Goal: Task Accomplishment & Management: Use online tool/utility

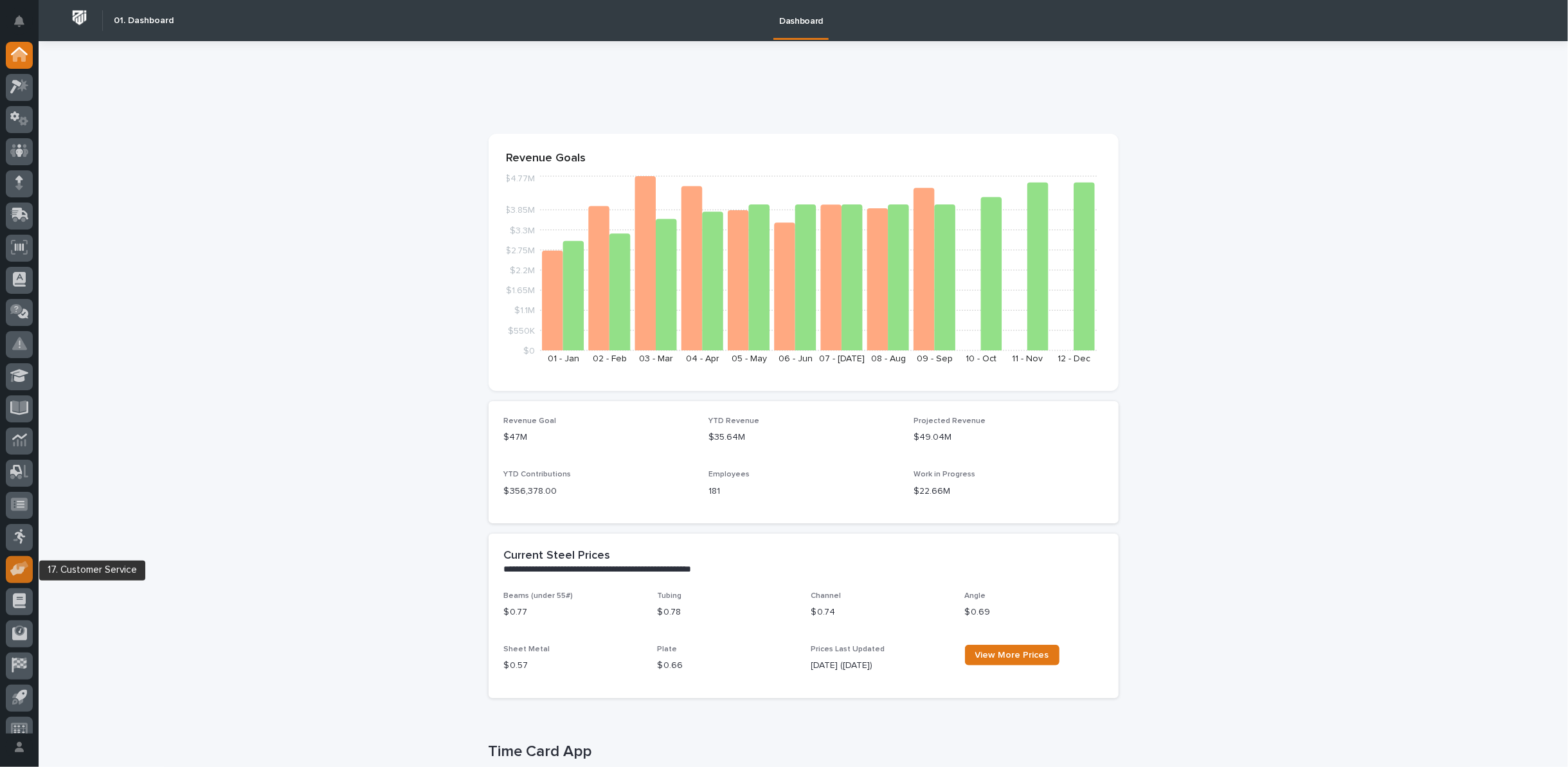
click at [22, 568] on icon at bounding box center [17, 570] width 15 height 12
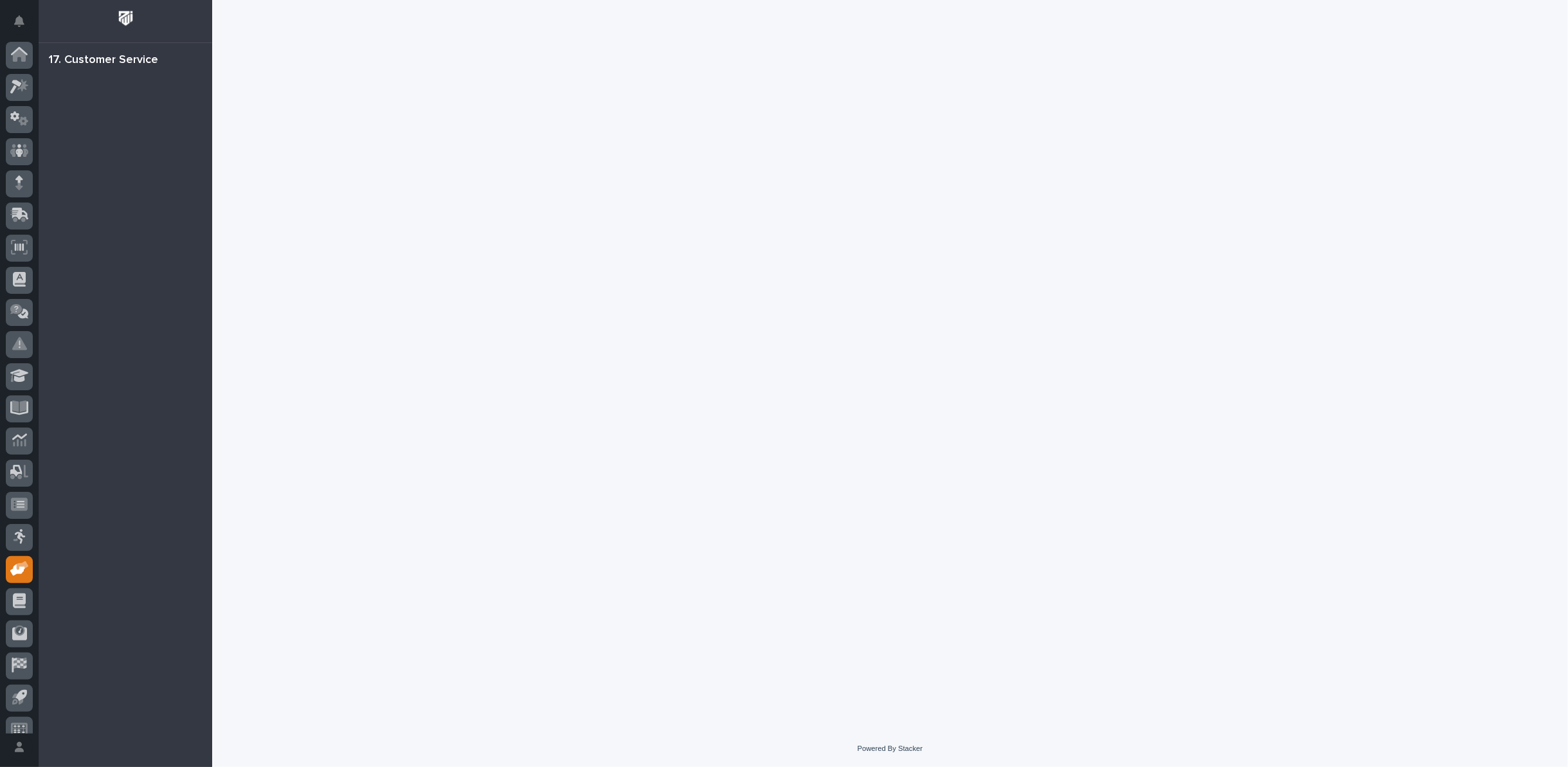
scroll to position [14, 0]
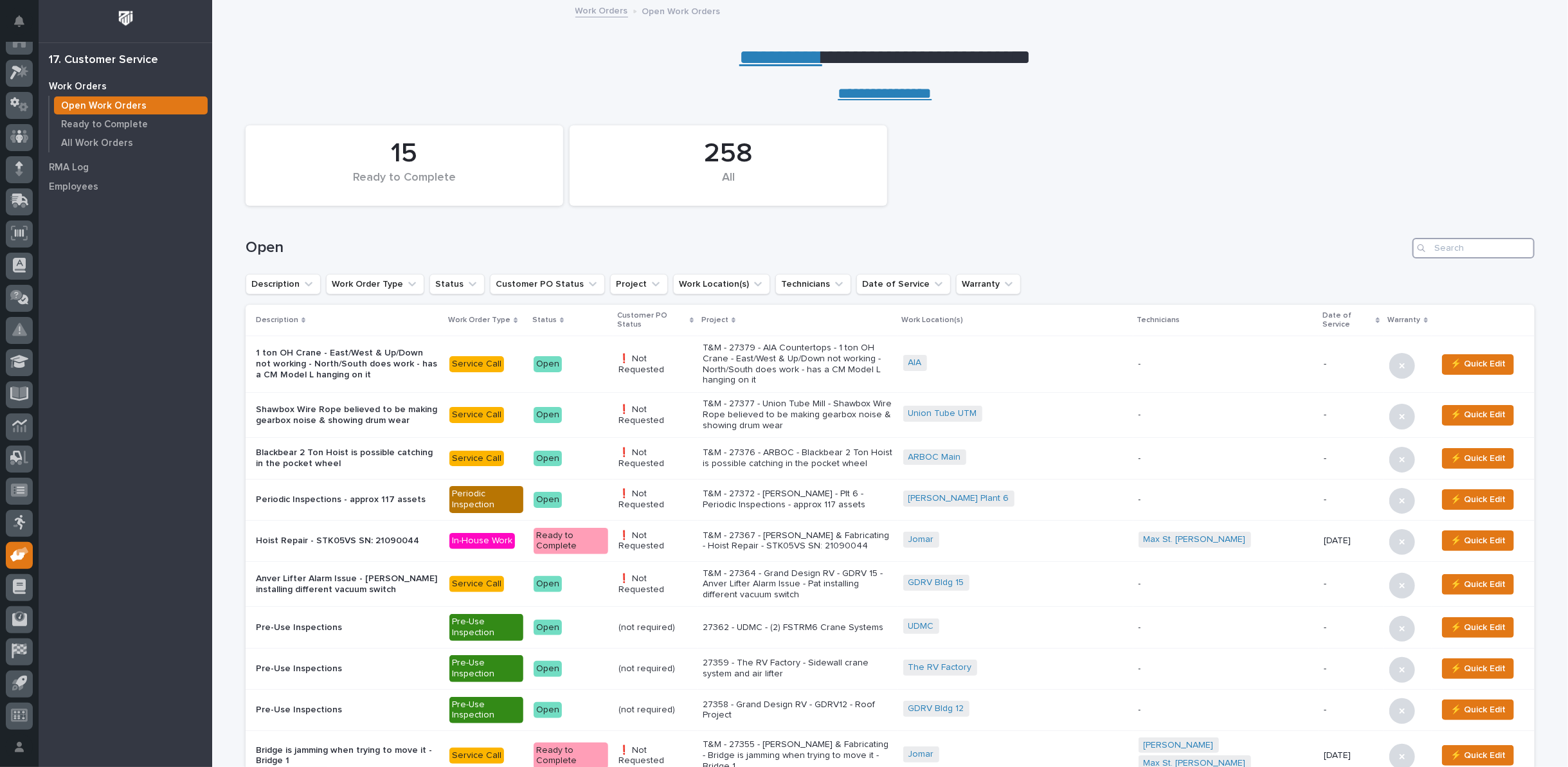
click at [1471, 248] on input "Search" at bounding box center [1474, 248] width 122 height 21
type input "27156"
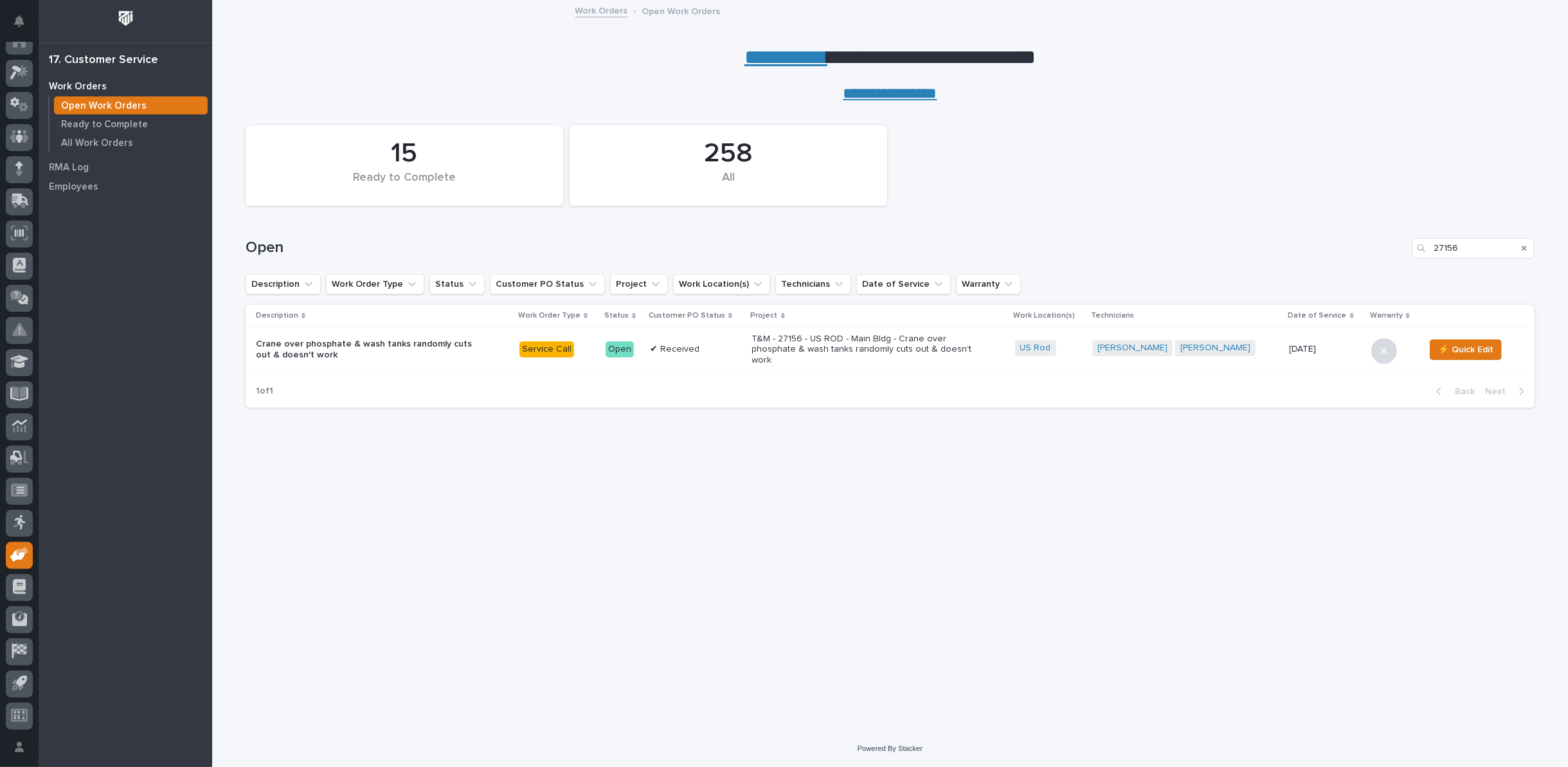
click at [806, 338] on p "T&M - 27156 - US ROD - Main Bldg - Crane over phosphate & wash tanks randomly c…" at bounding box center [865, 349] width 225 height 32
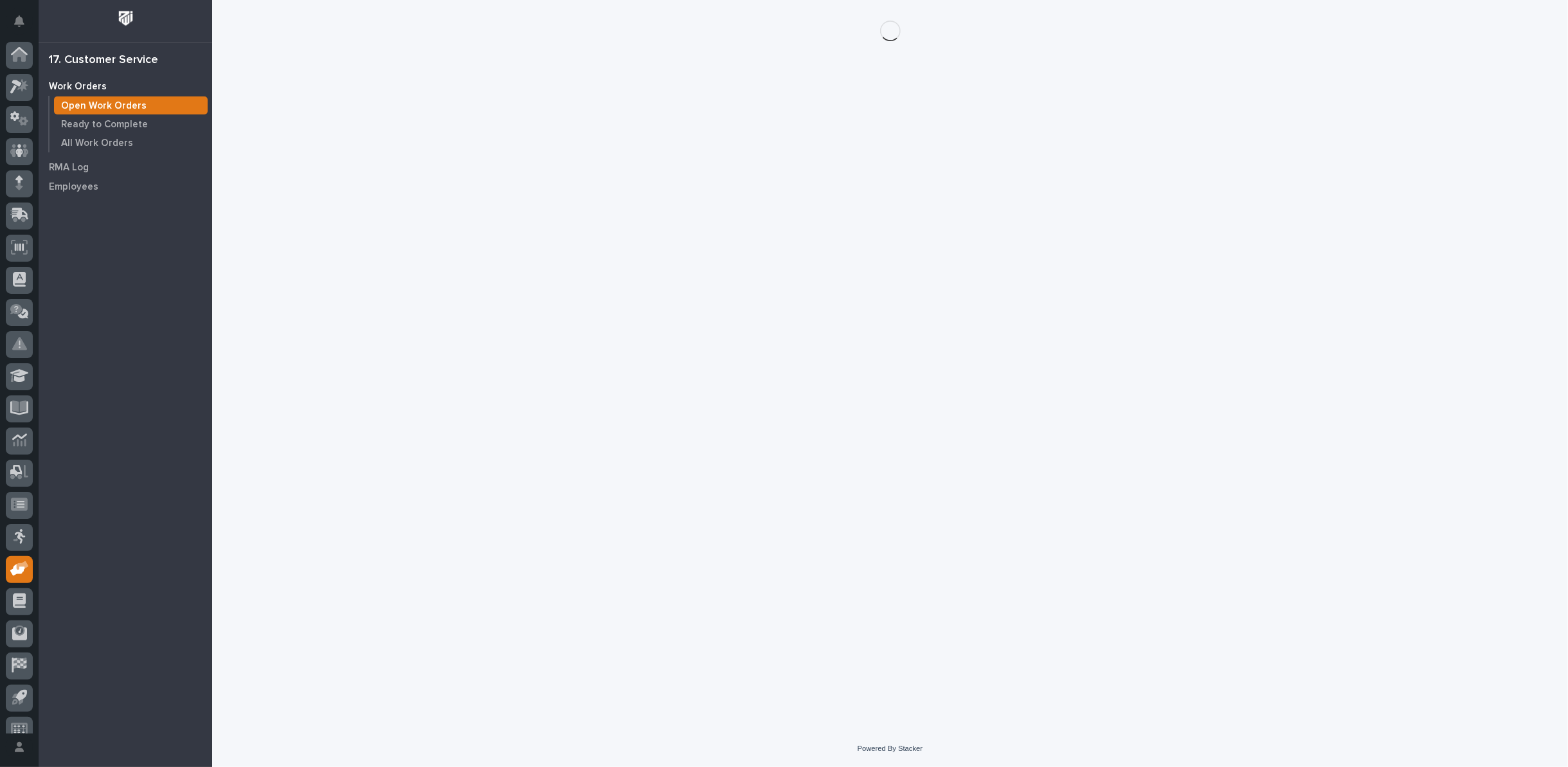
scroll to position [14, 0]
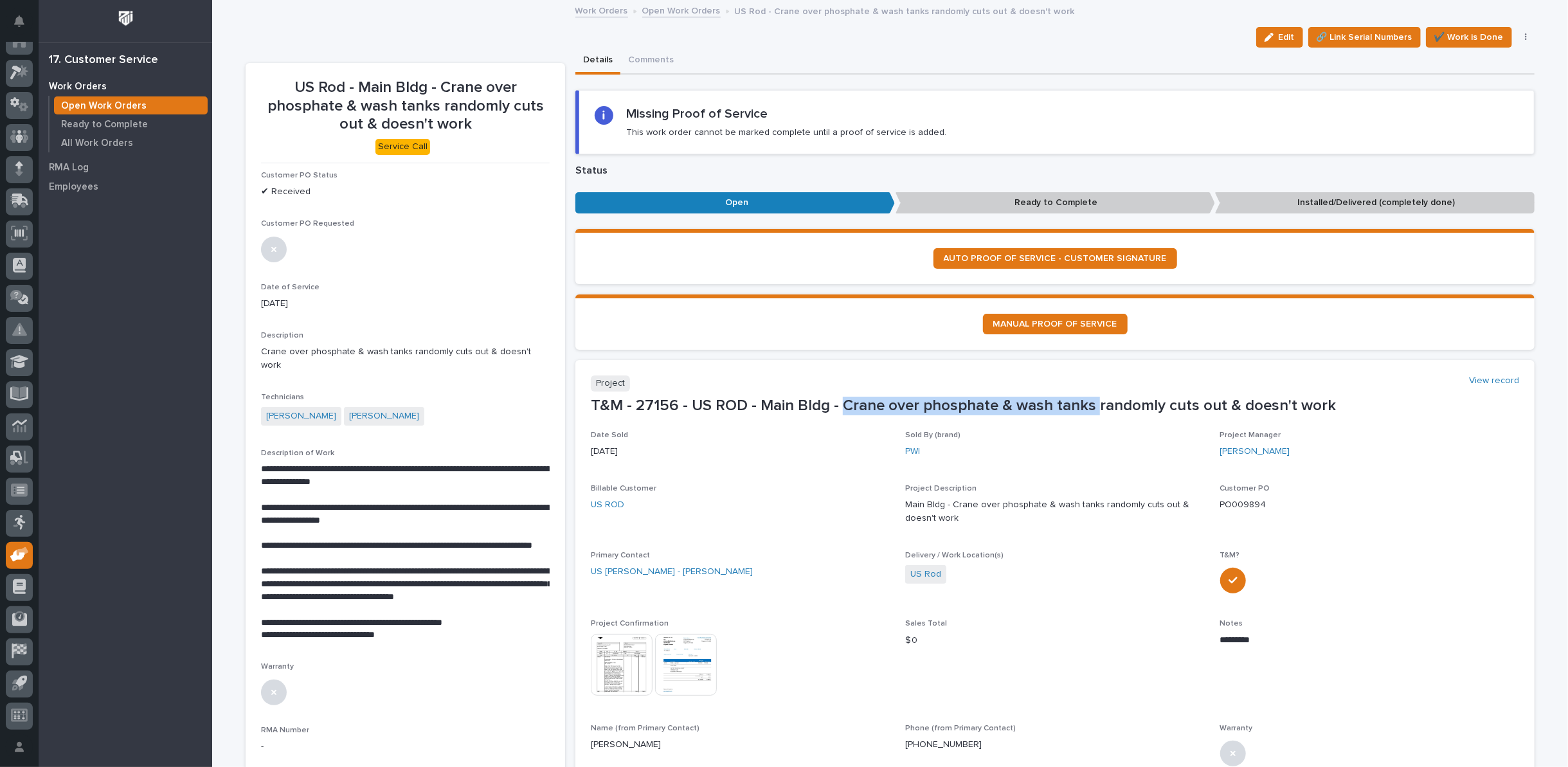
drag, startPoint x: 836, startPoint y: 402, endPoint x: 1087, endPoint y: 398, distance: 251.0
click at [1087, 398] on p "T&M - 27156 - US ROD - Main Bldg - Crane over phosphate & wash tanks randomly c…" at bounding box center [1055, 406] width 929 height 19
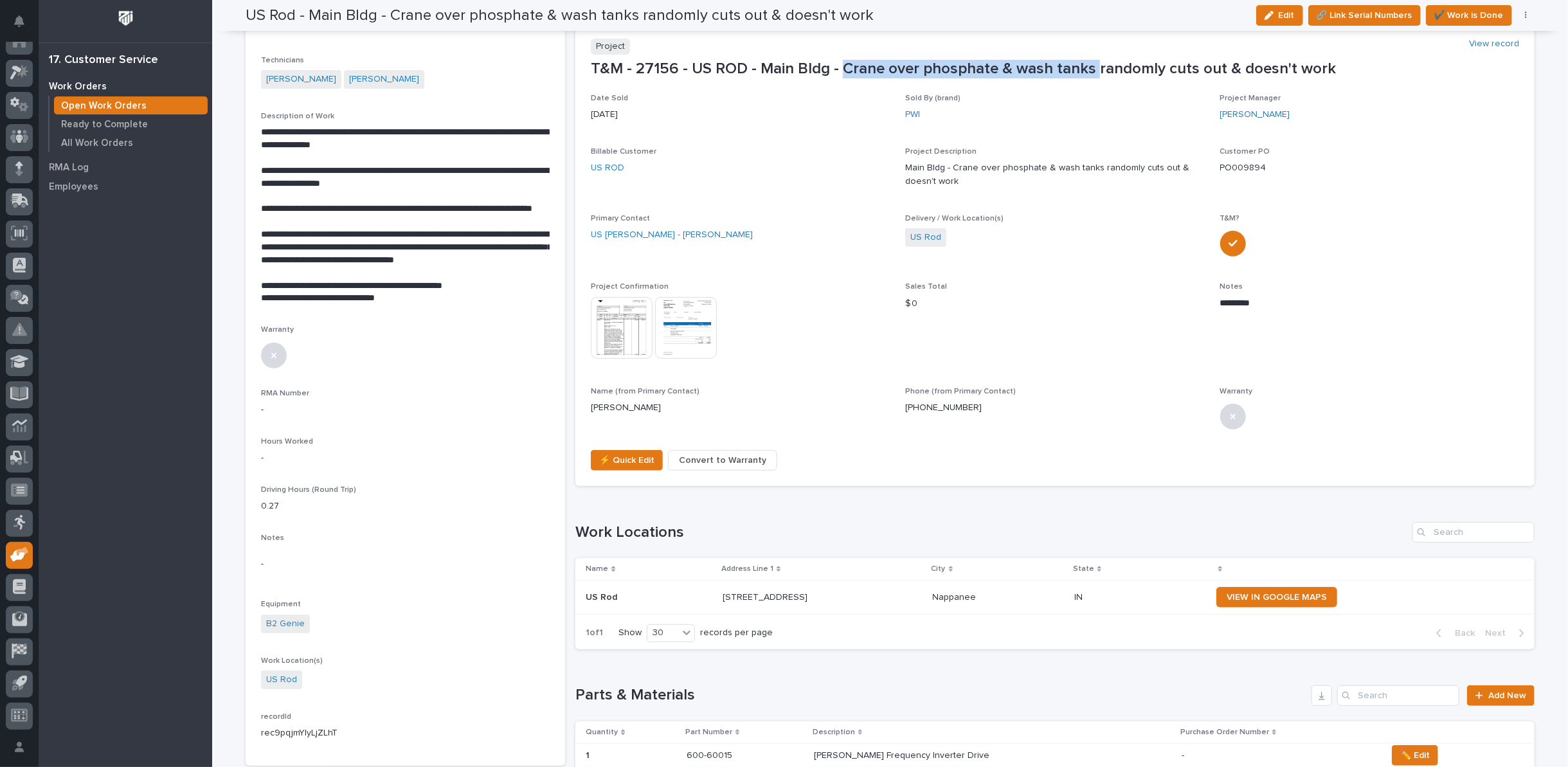
scroll to position [194, 0]
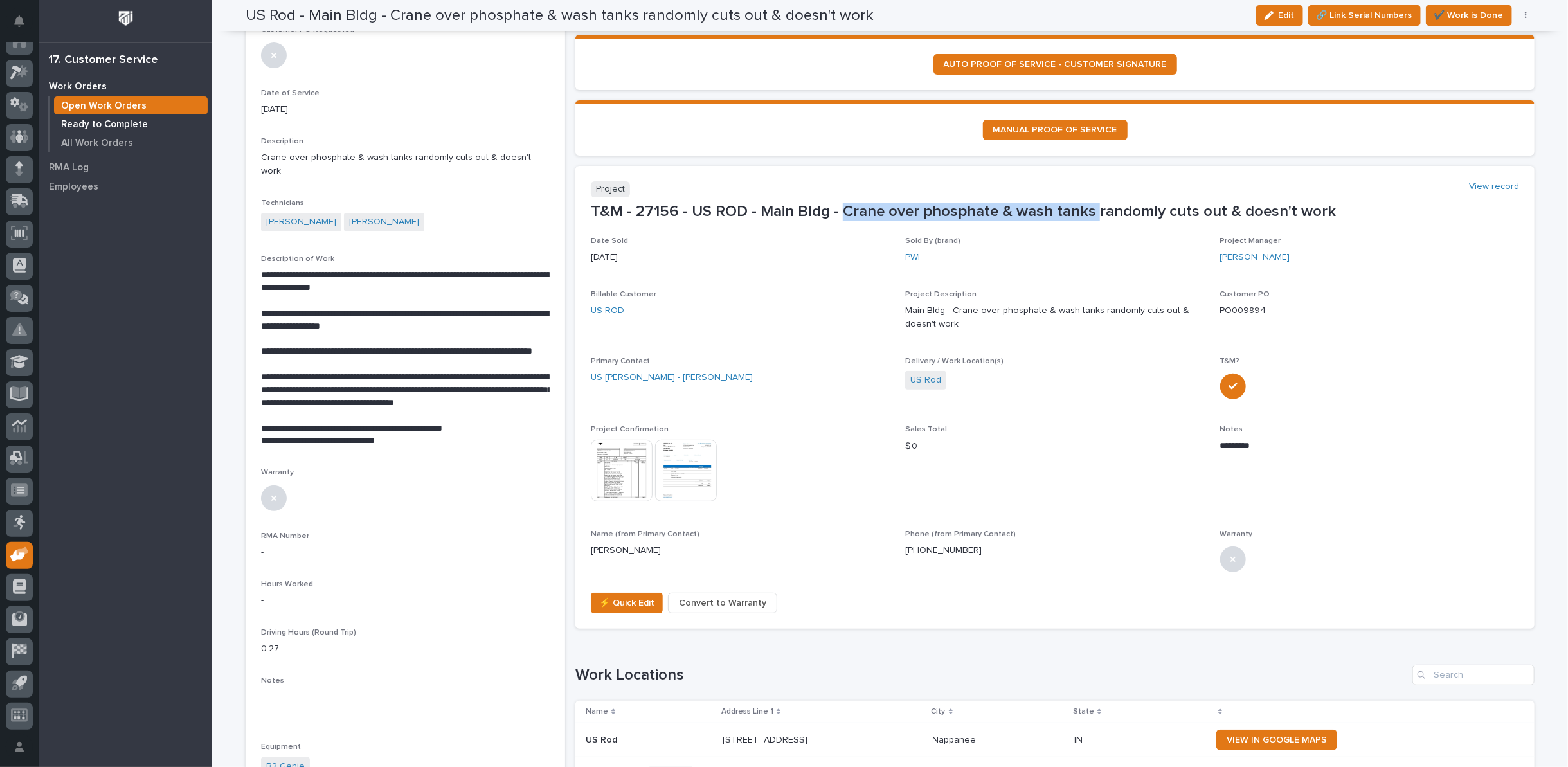
click at [117, 123] on p "Ready to Complete" at bounding box center [104, 125] width 86 height 12
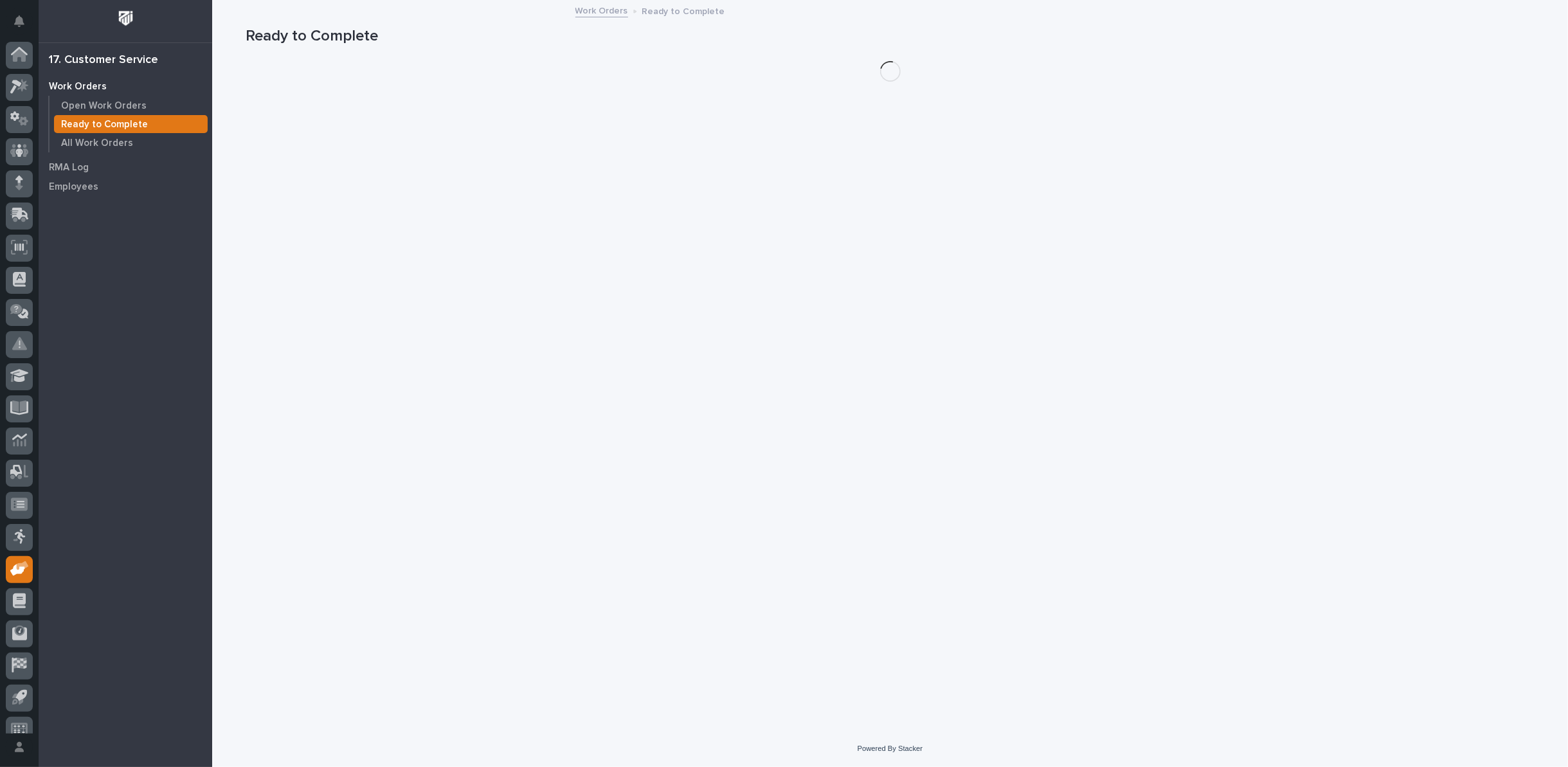
scroll to position [14, 0]
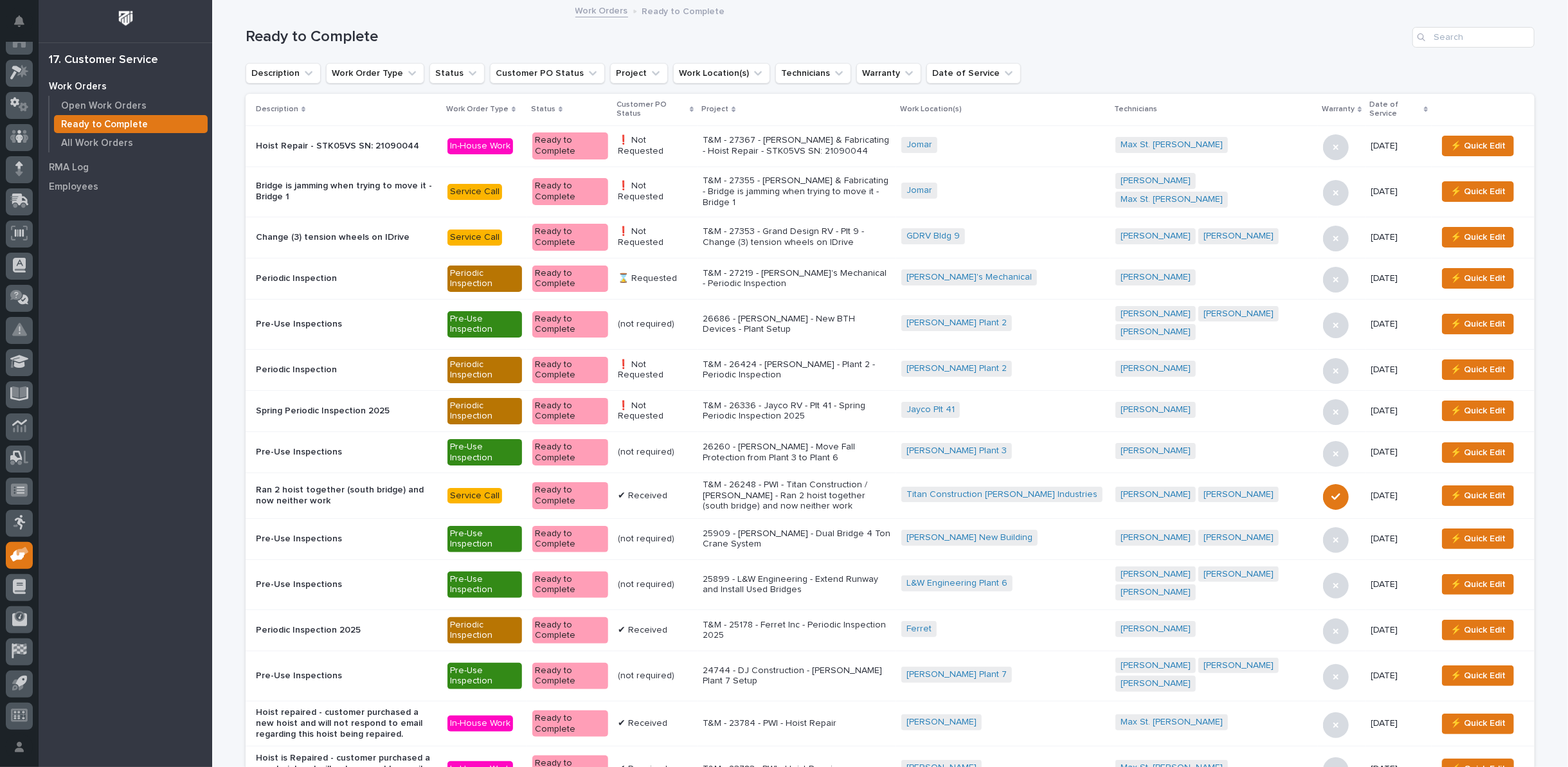
click at [694, 106] on icon at bounding box center [691, 109] width 4 height 6
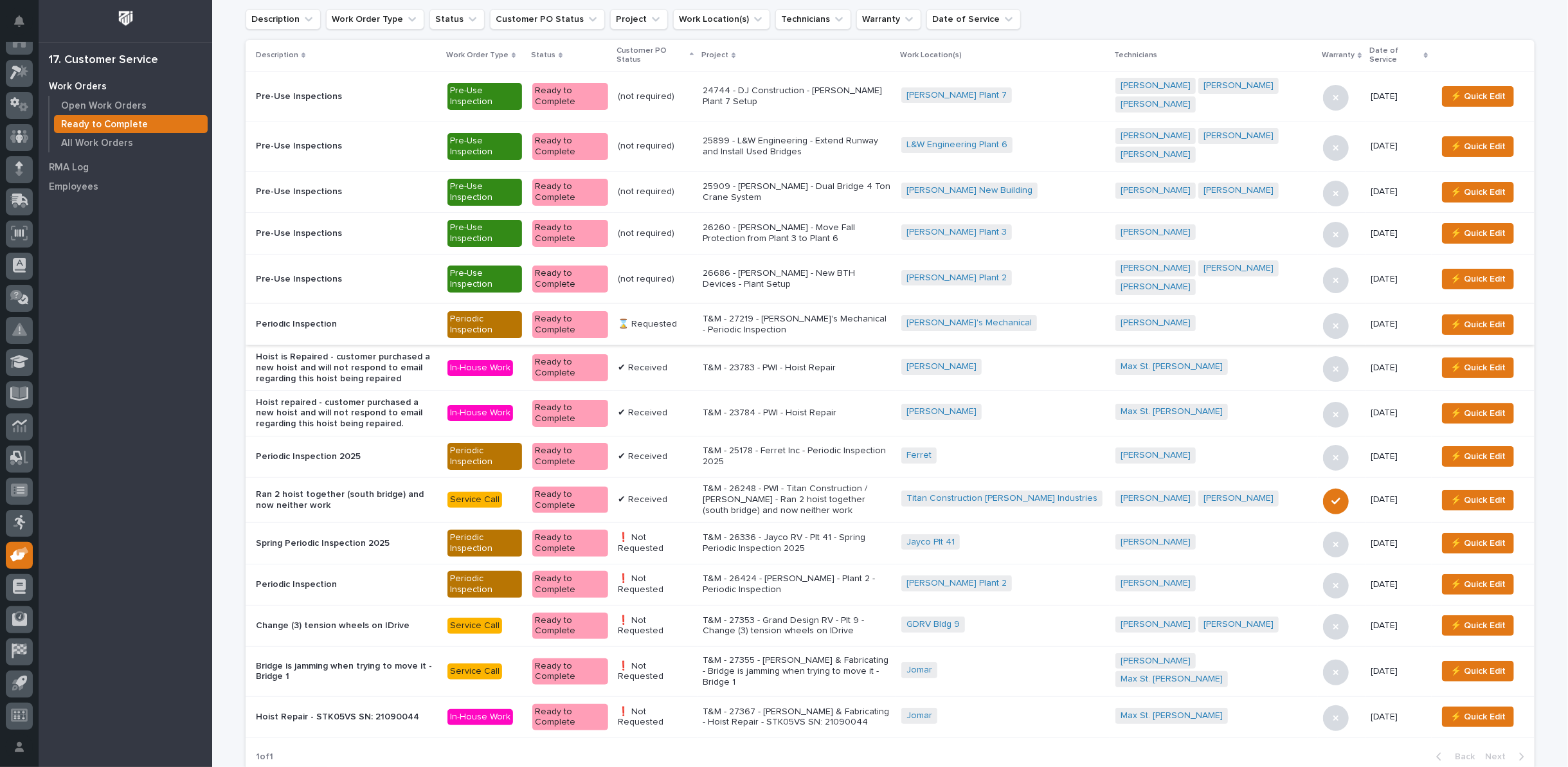
scroll to position [71, 0]
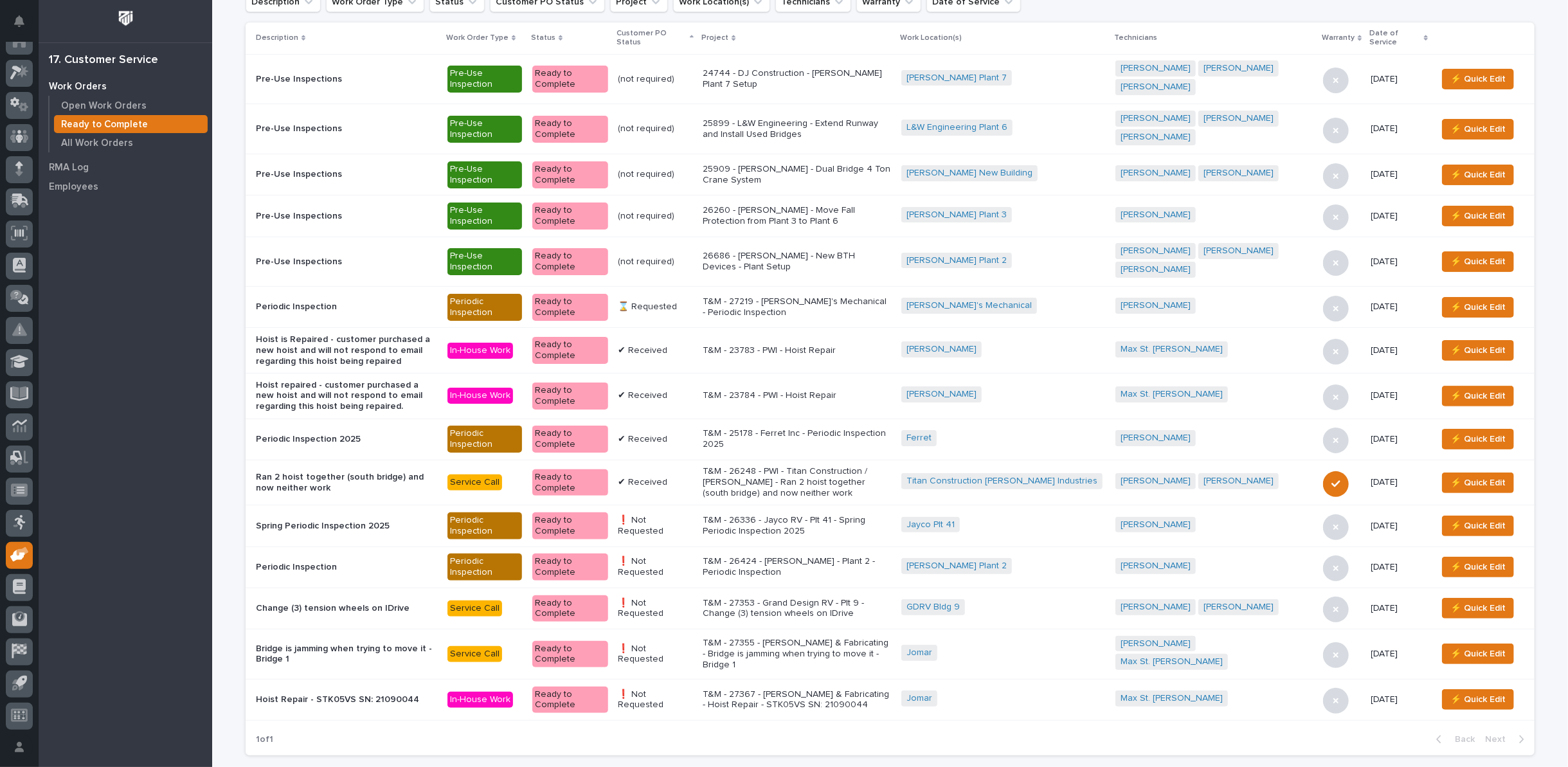
click at [891, 431] on p "T&M - 25178 - Ferret Inc - Periodic Inspection 2025" at bounding box center [796, 439] width 188 height 22
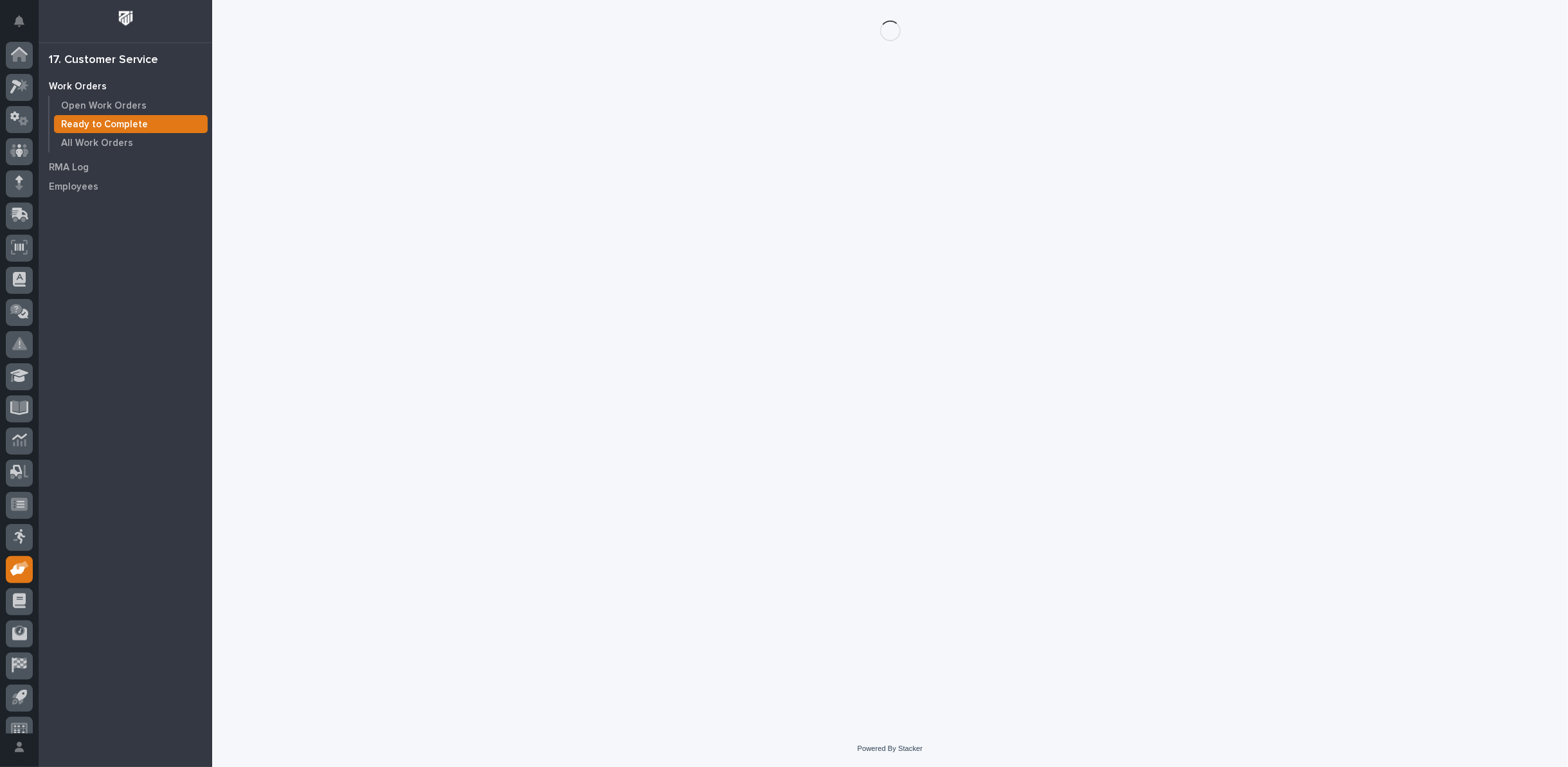
scroll to position [14, 0]
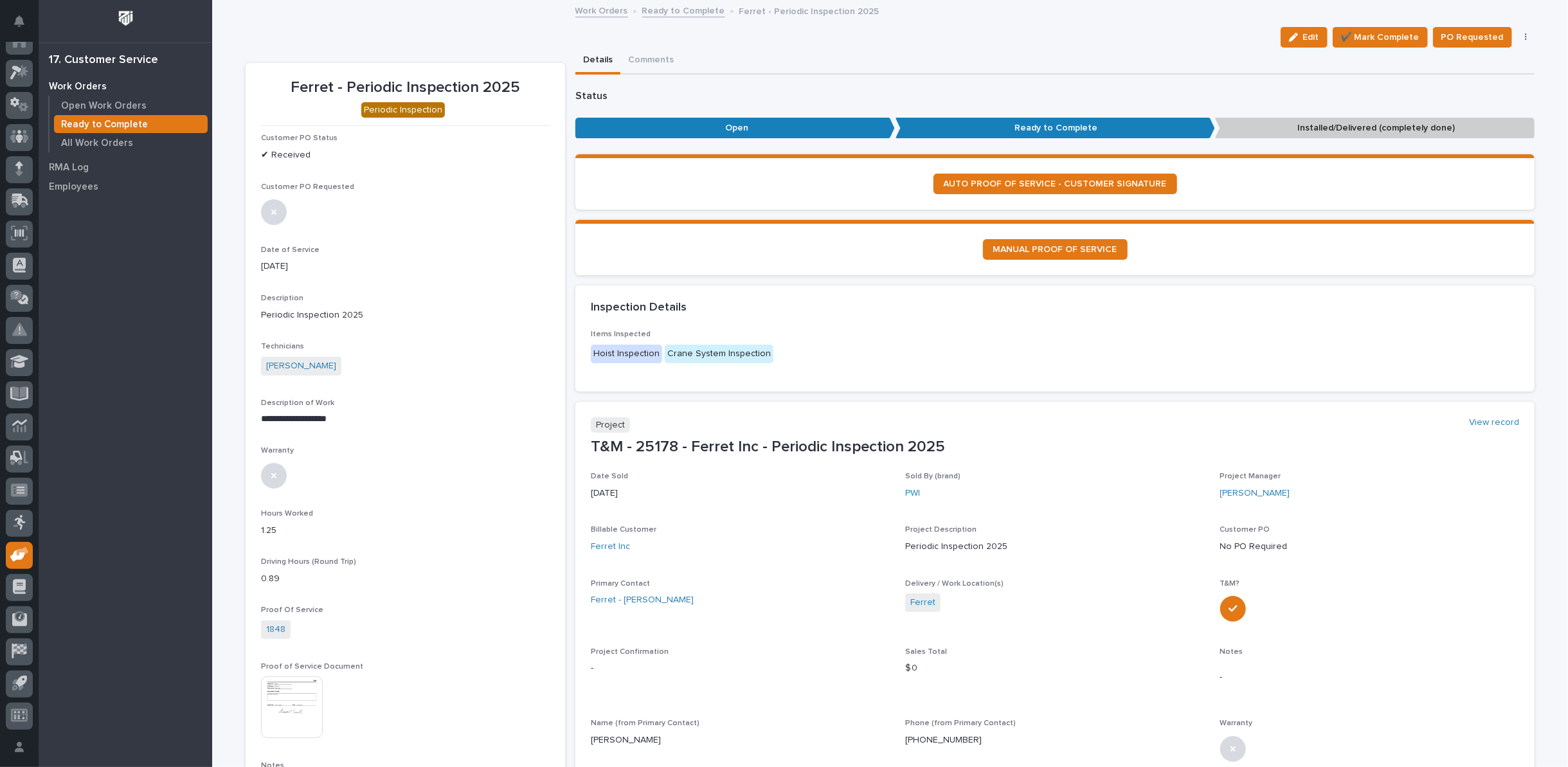
click at [1525, 35] on icon "button" at bounding box center [1527, 37] width 3 height 9
click at [1479, 101] on span "Regenerate PDF" at bounding box center [1486, 104] width 68 height 15
click at [275, 555] on img at bounding box center [292, 555] width 62 height 62
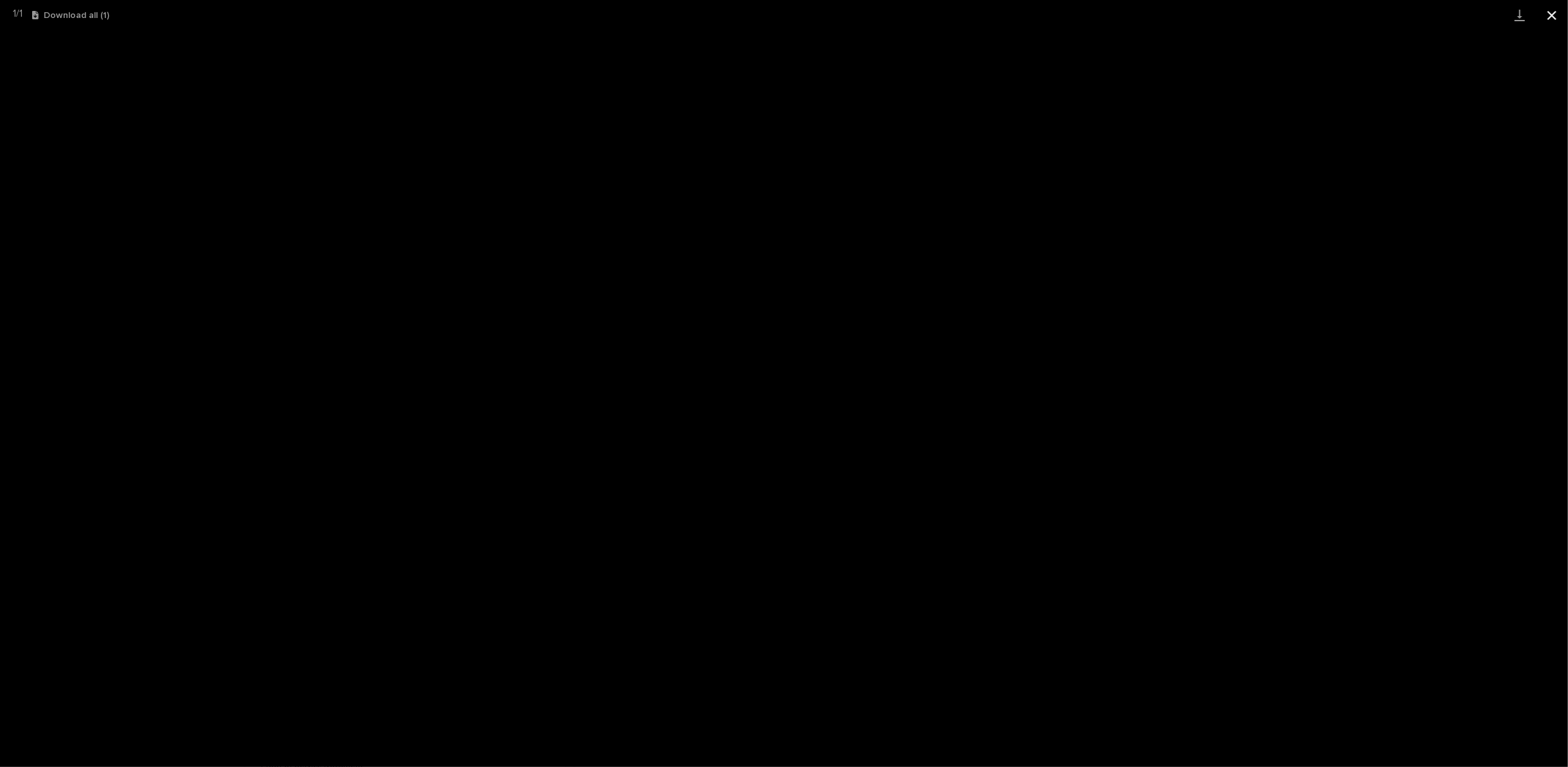
click at [1551, 14] on button "Close gallery" at bounding box center [1552, 15] width 32 height 30
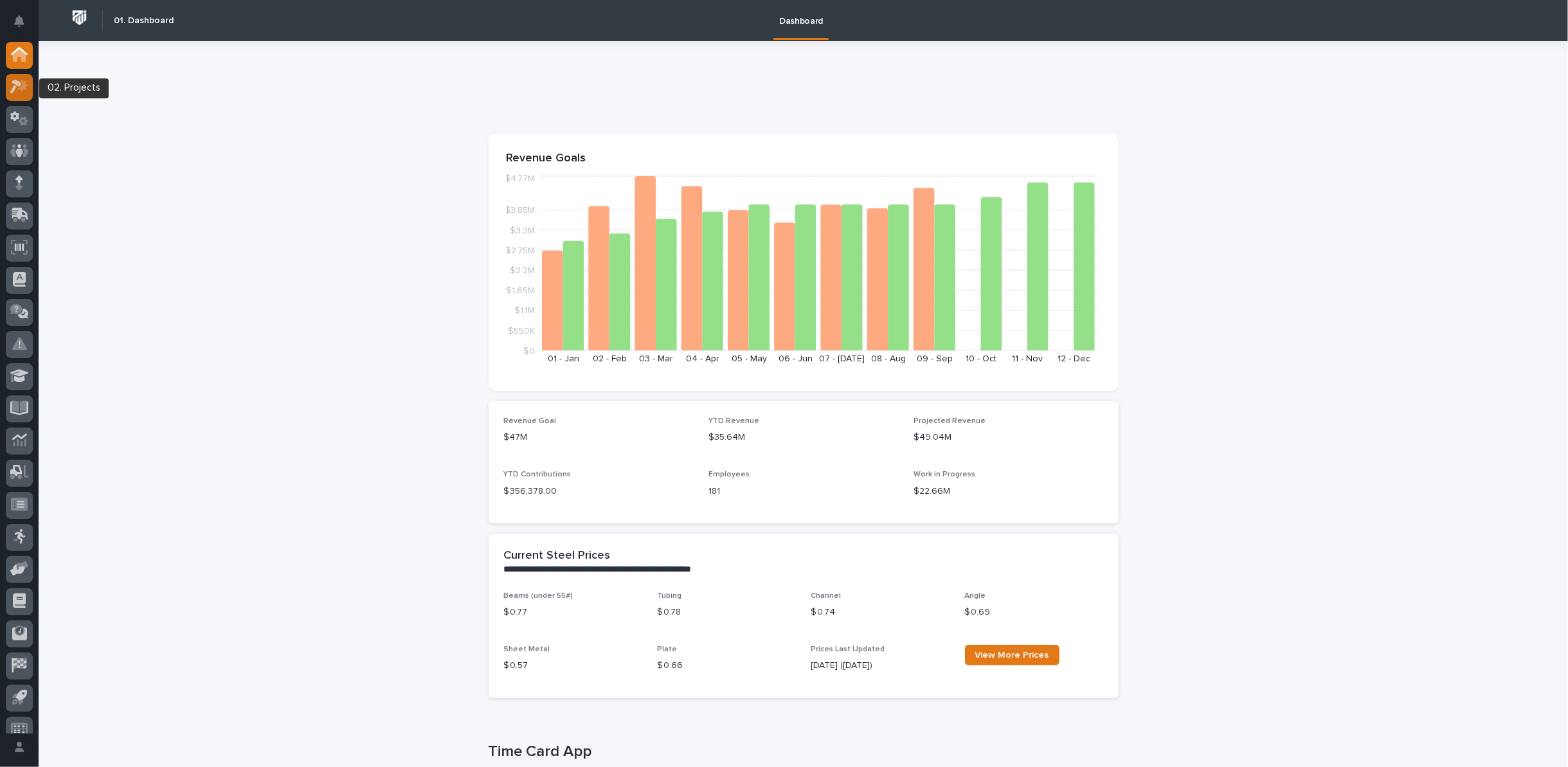
click at [10, 89] on icon at bounding box center [19, 86] width 19 height 15
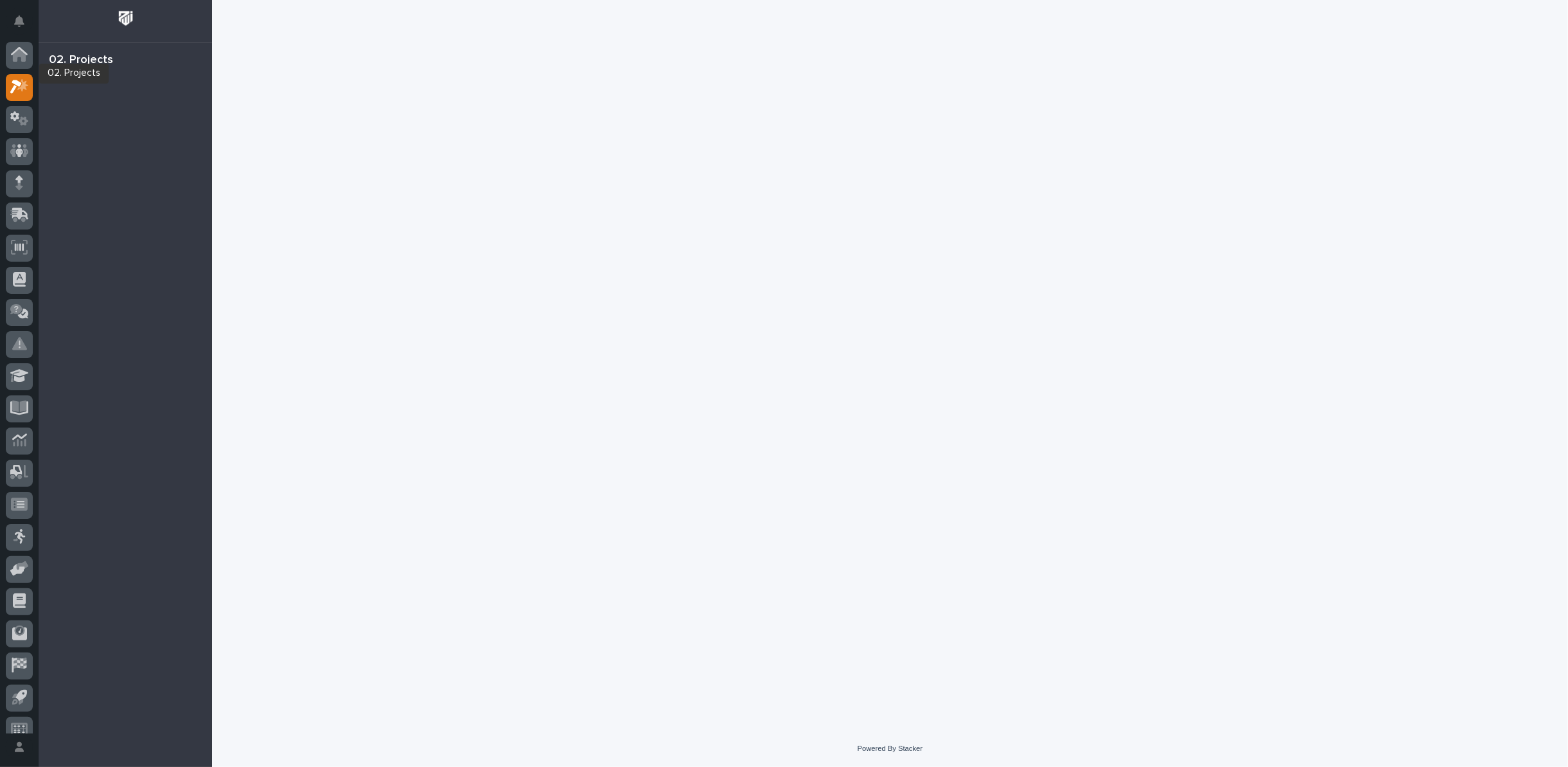
scroll to position [14, 0]
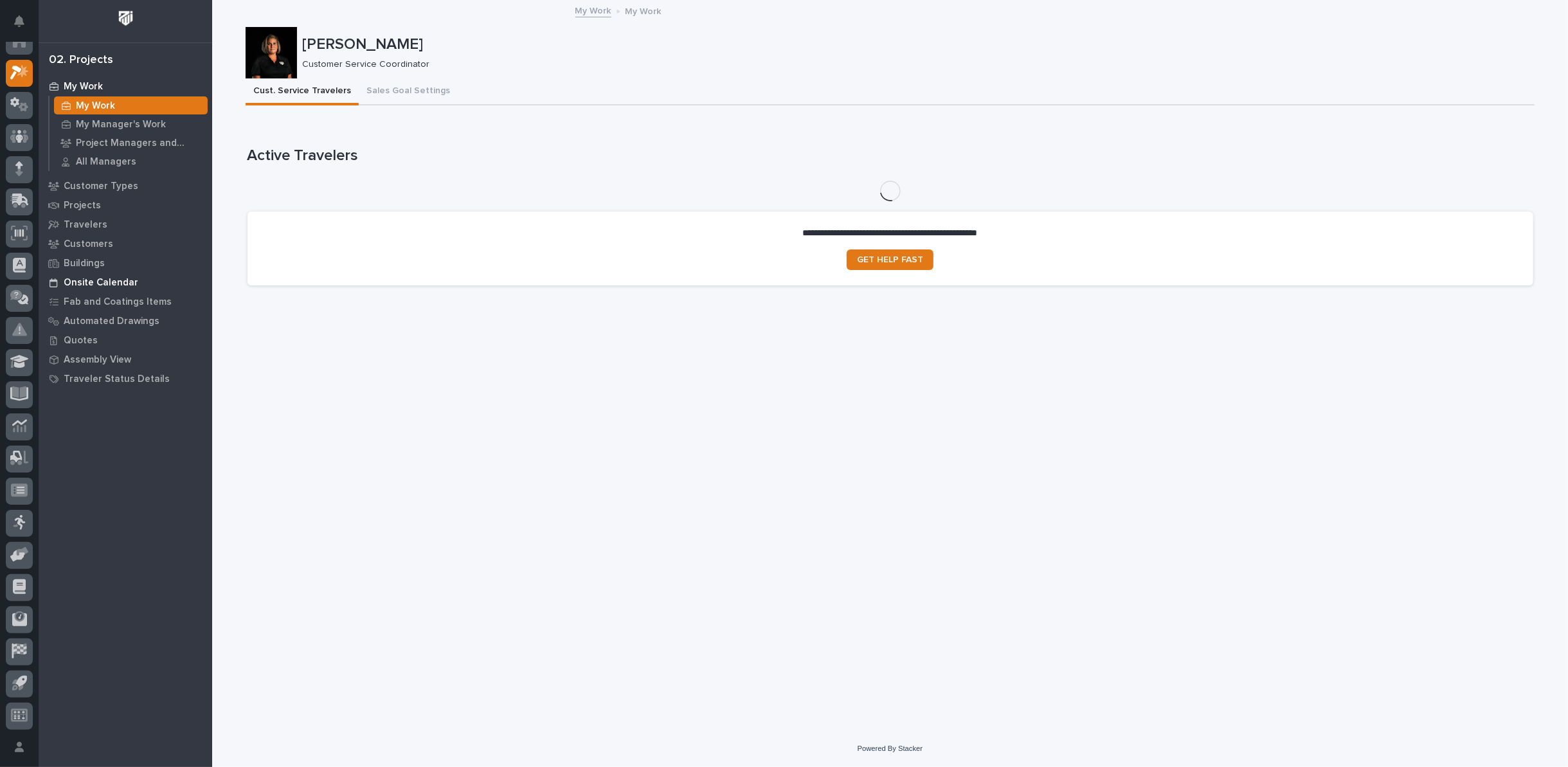
click at [102, 282] on p "Onsite Calendar" at bounding box center [101, 283] width 75 height 12
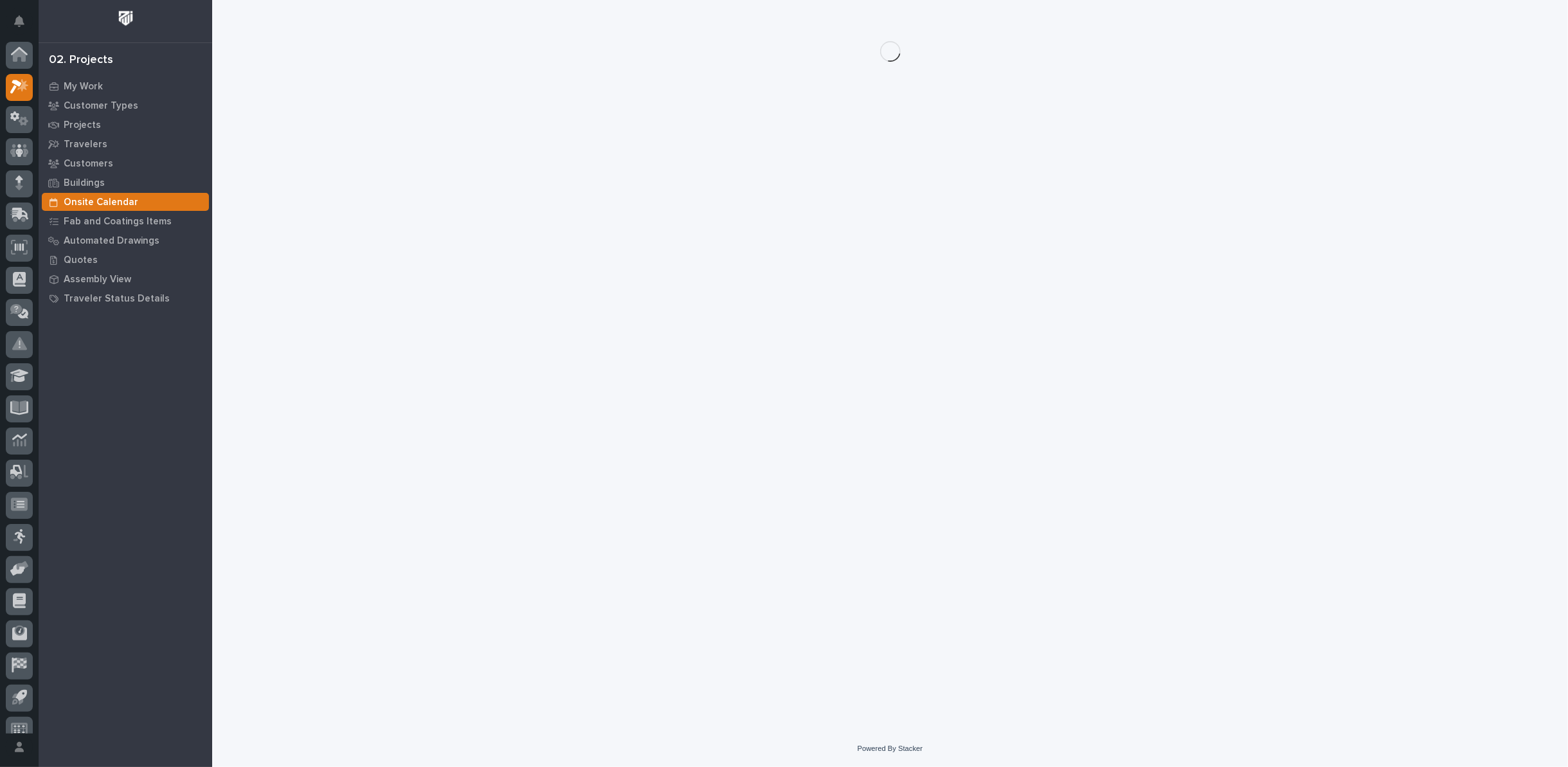
scroll to position [14, 0]
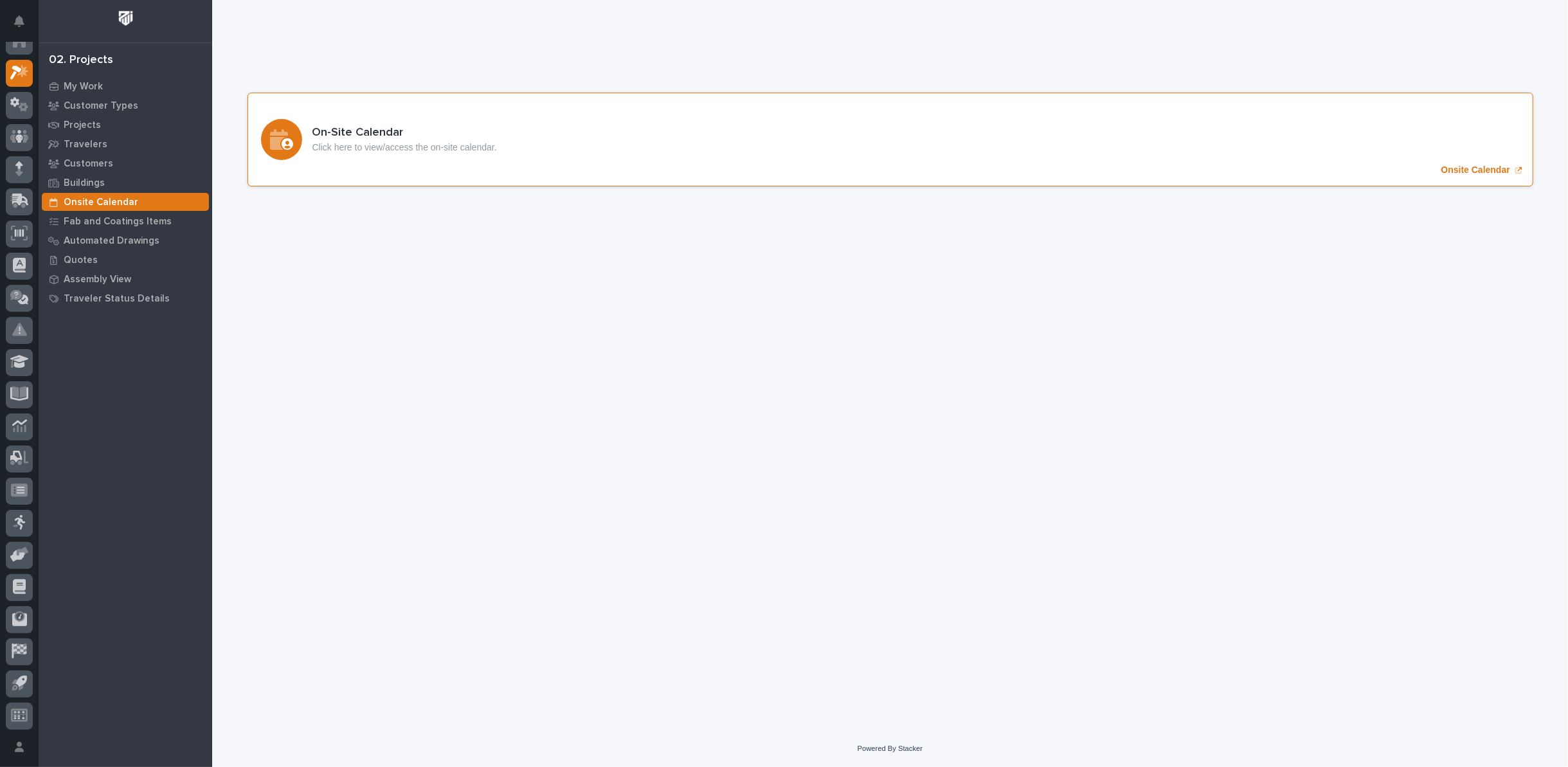
click at [1483, 169] on p "Onsite Calendar" at bounding box center [1476, 169] width 68 height 11
